Goal: Information Seeking & Learning: Compare options

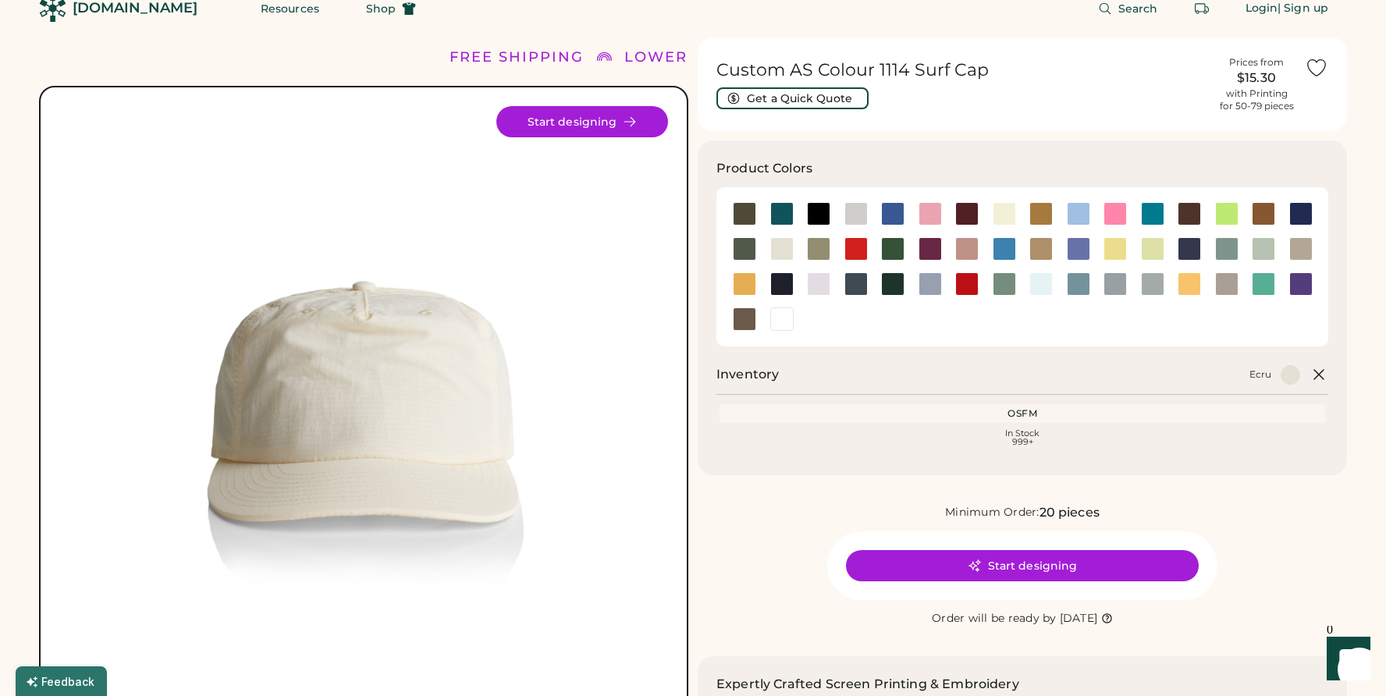
scroll to position [26, 0]
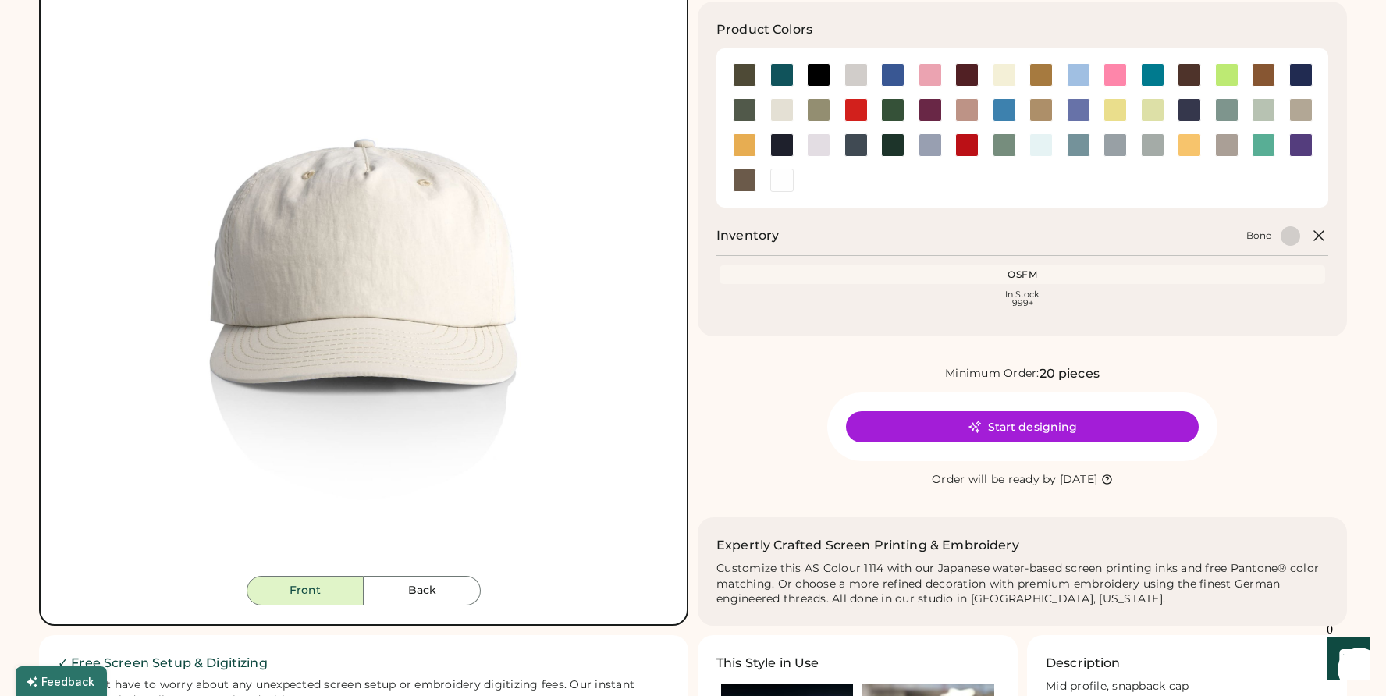
scroll to position [158, 0]
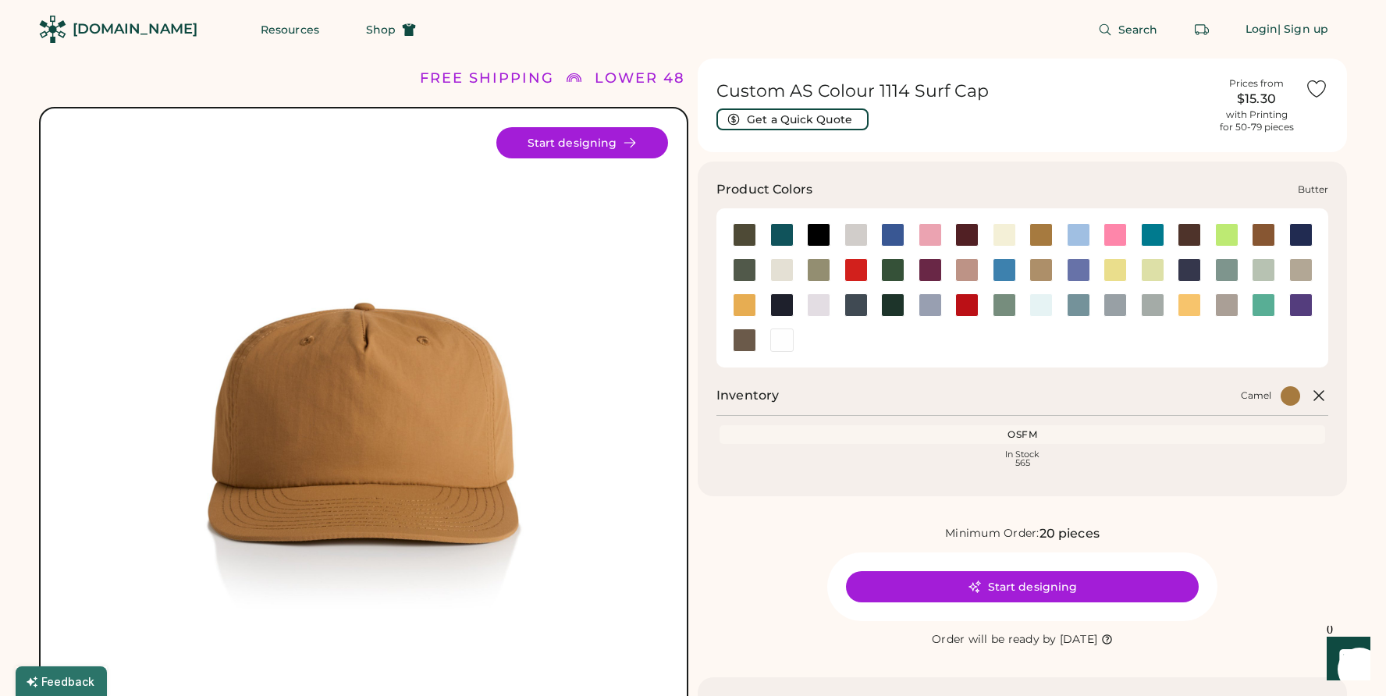
click at [1006, 236] on div at bounding box center [1004, 234] width 23 height 23
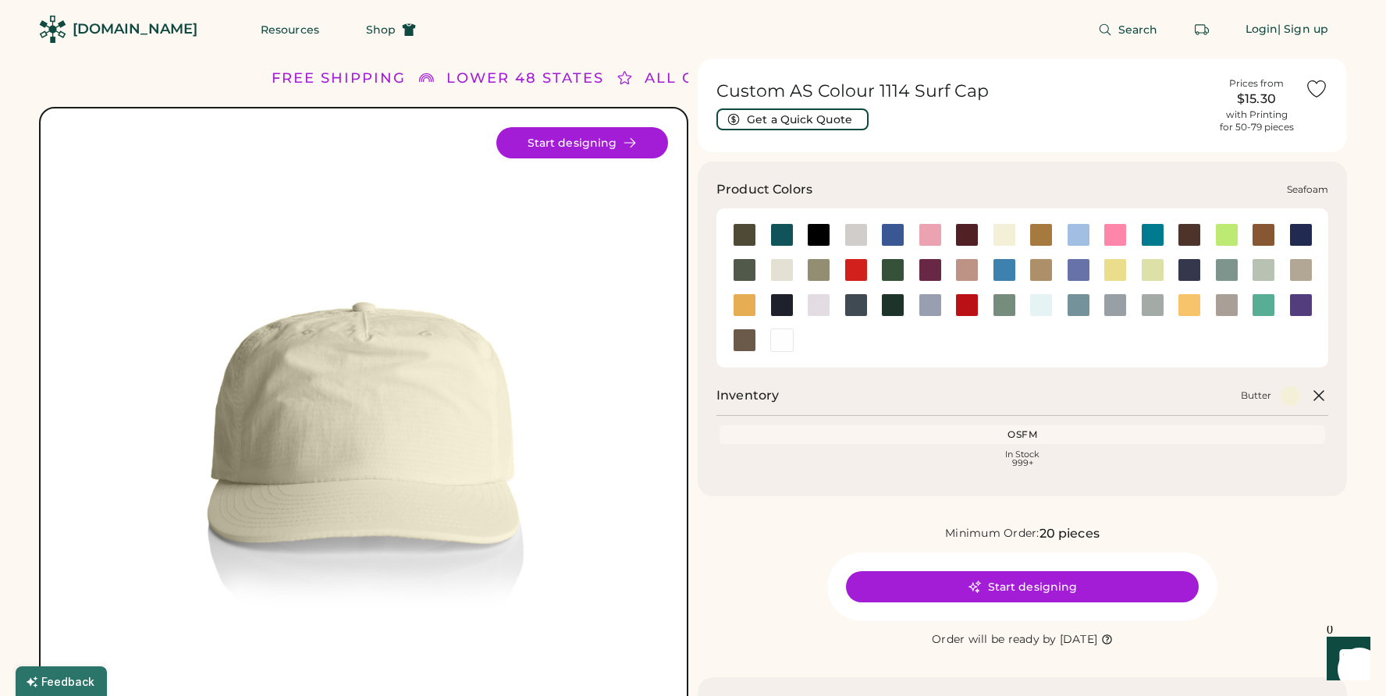
click at [1041, 306] on div at bounding box center [1040, 304] width 23 height 23
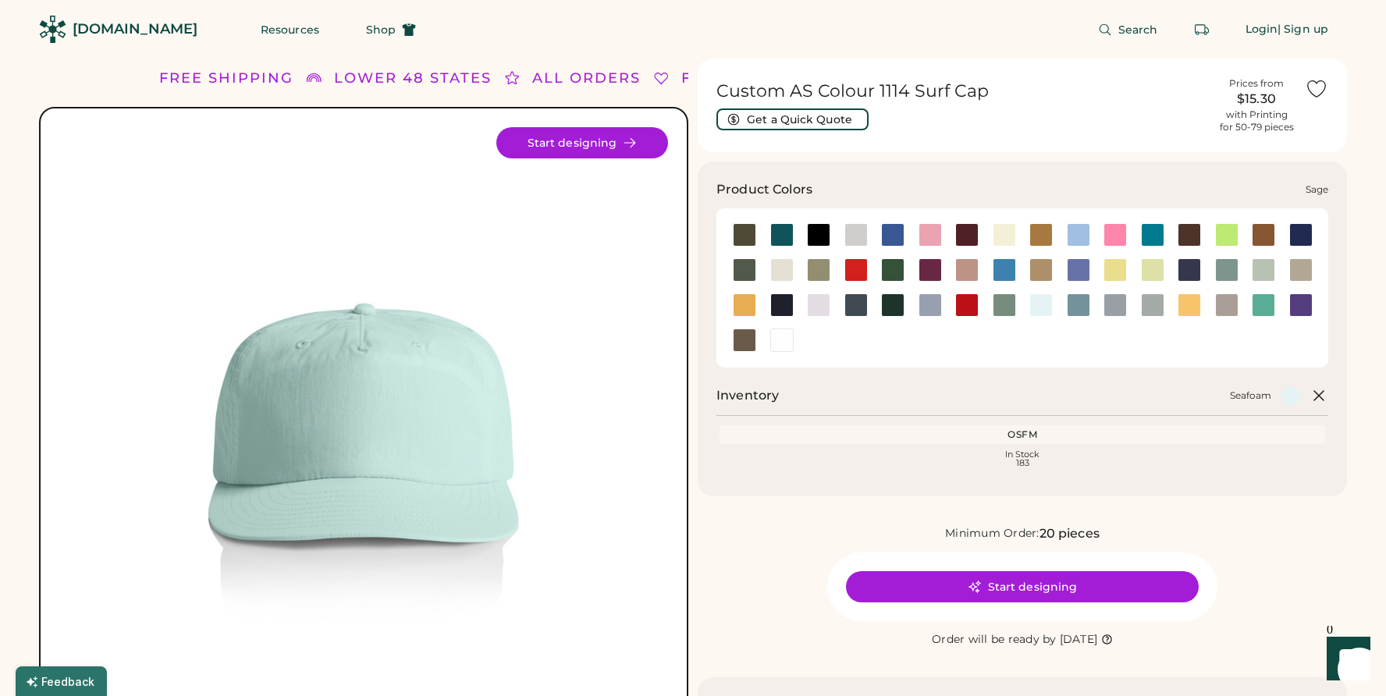
click at [1000, 314] on div at bounding box center [1004, 304] width 23 height 23
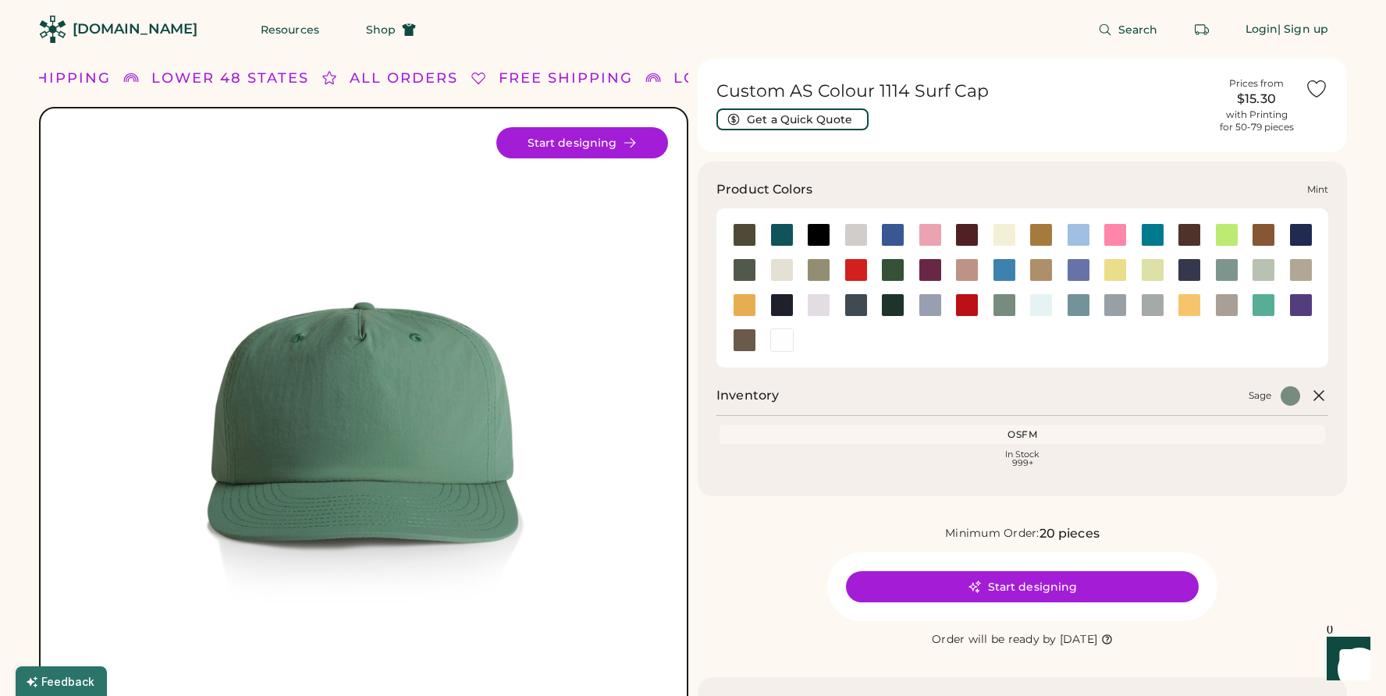
click at [1263, 265] on div at bounding box center [1263, 269] width 23 height 23
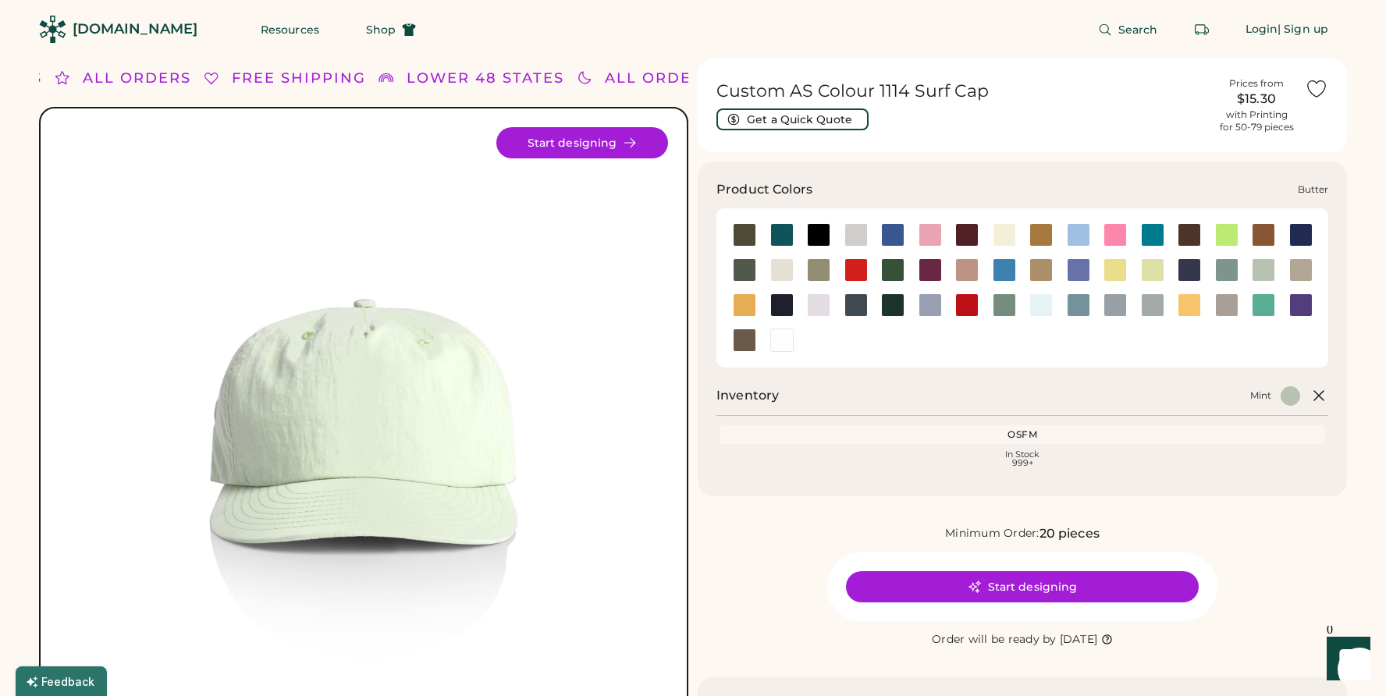
click at [1005, 226] on div at bounding box center [1004, 234] width 23 height 23
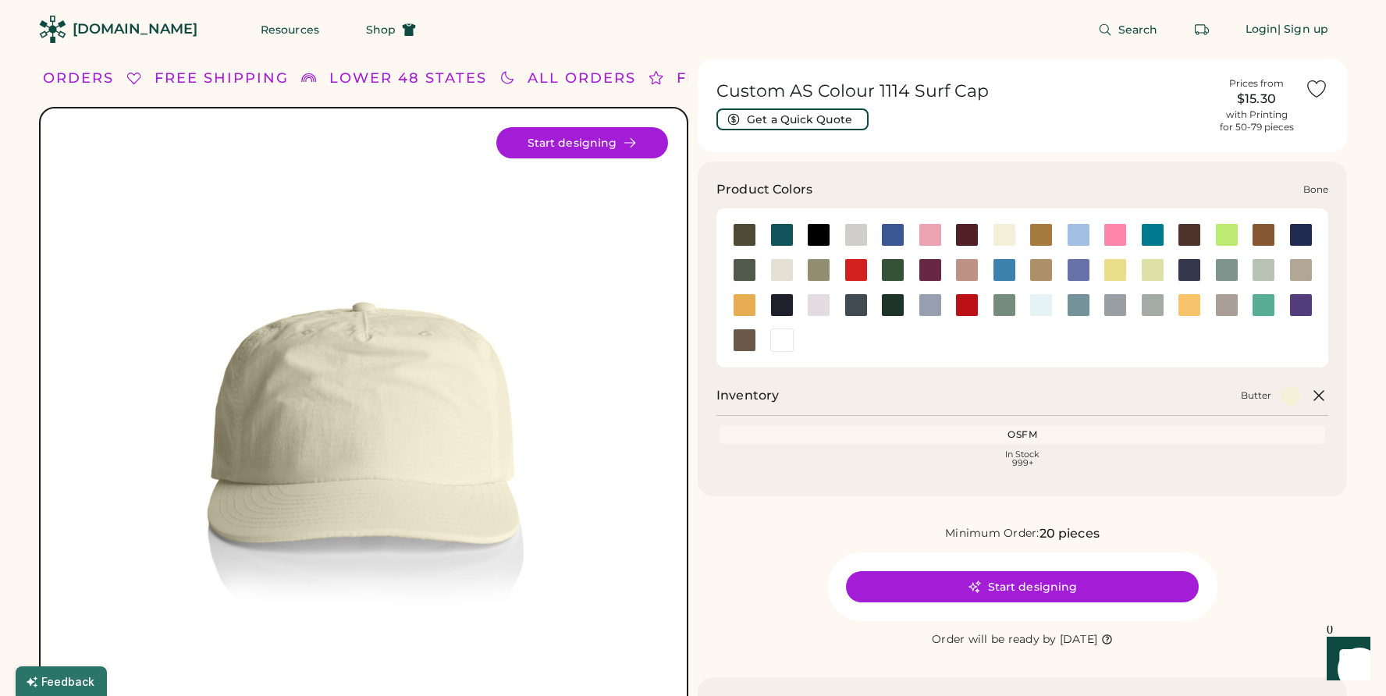
click at [854, 229] on div at bounding box center [855, 234] width 23 height 23
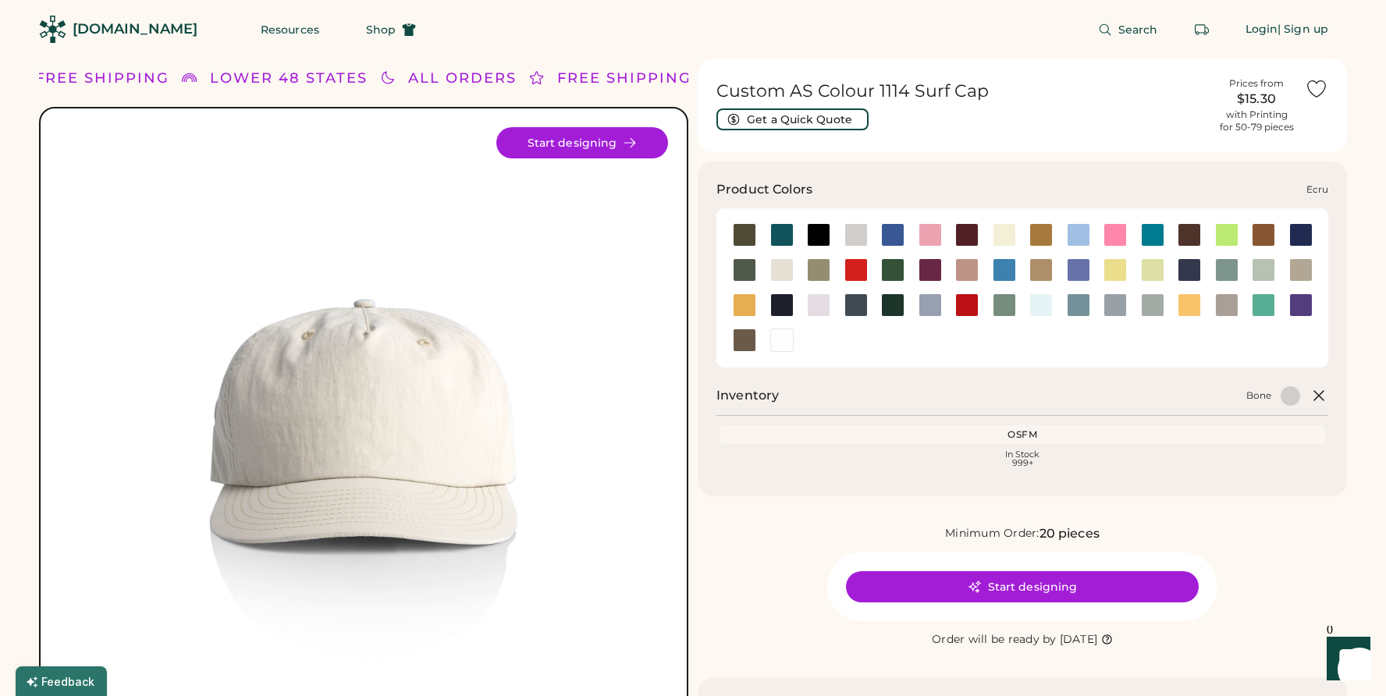
click at [783, 270] on div at bounding box center [781, 269] width 23 height 23
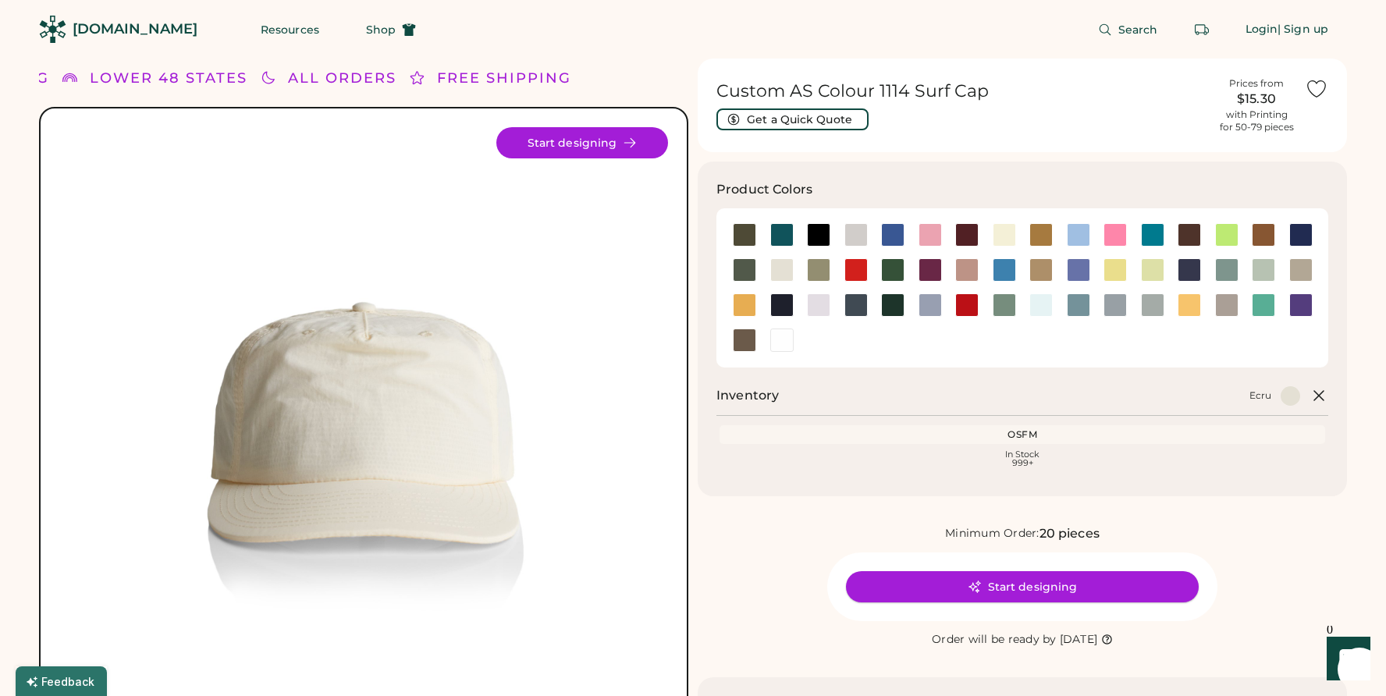
click at [968, 581] on icon at bounding box center [975, 587] width 14 height 14
